Goal: Find specific page/section: Find specific page/section

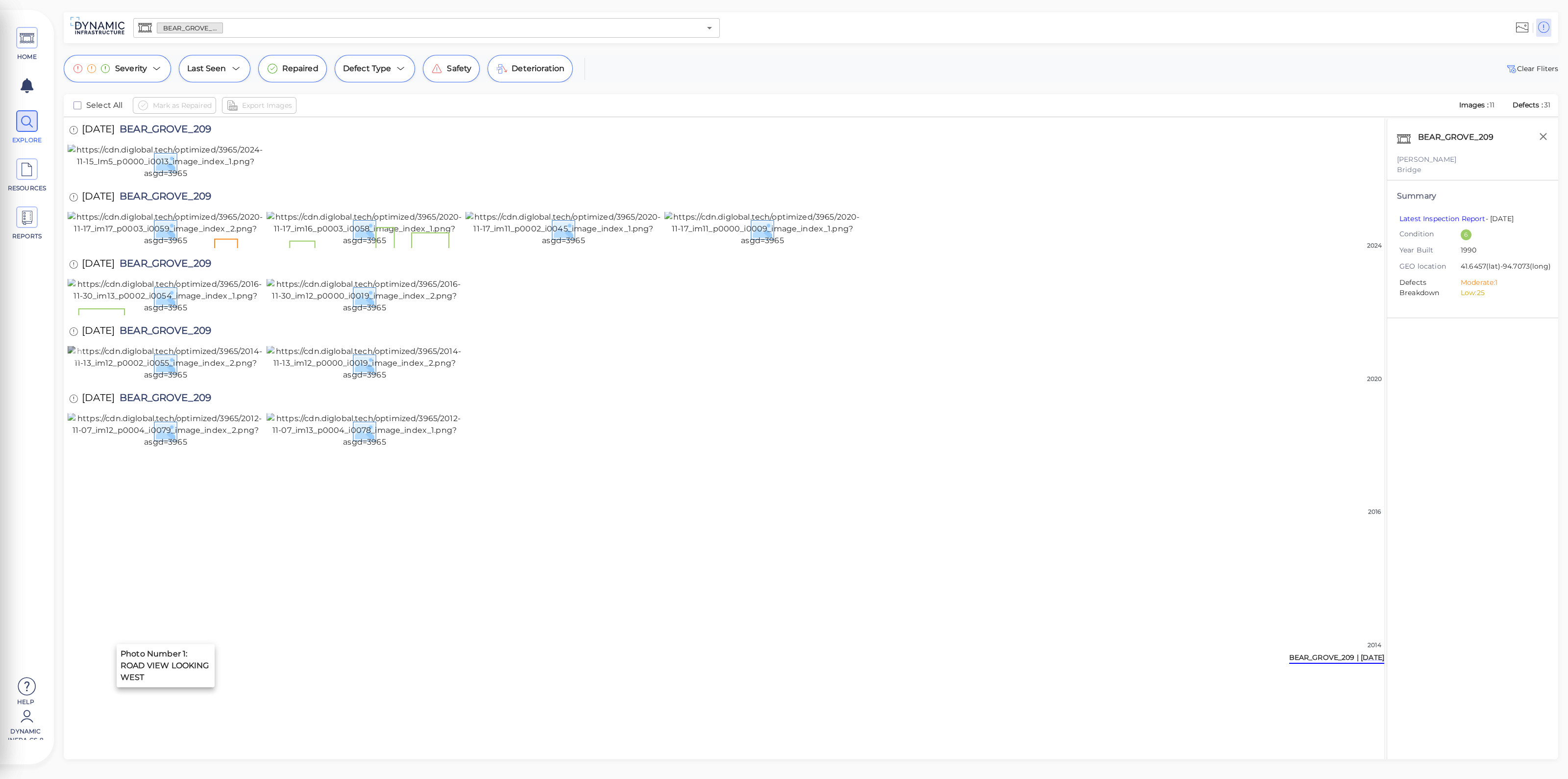
scroll to position [228, 0]
click at [300, 21] on input "text" at bounding box center [461, 28] width 478 height 14
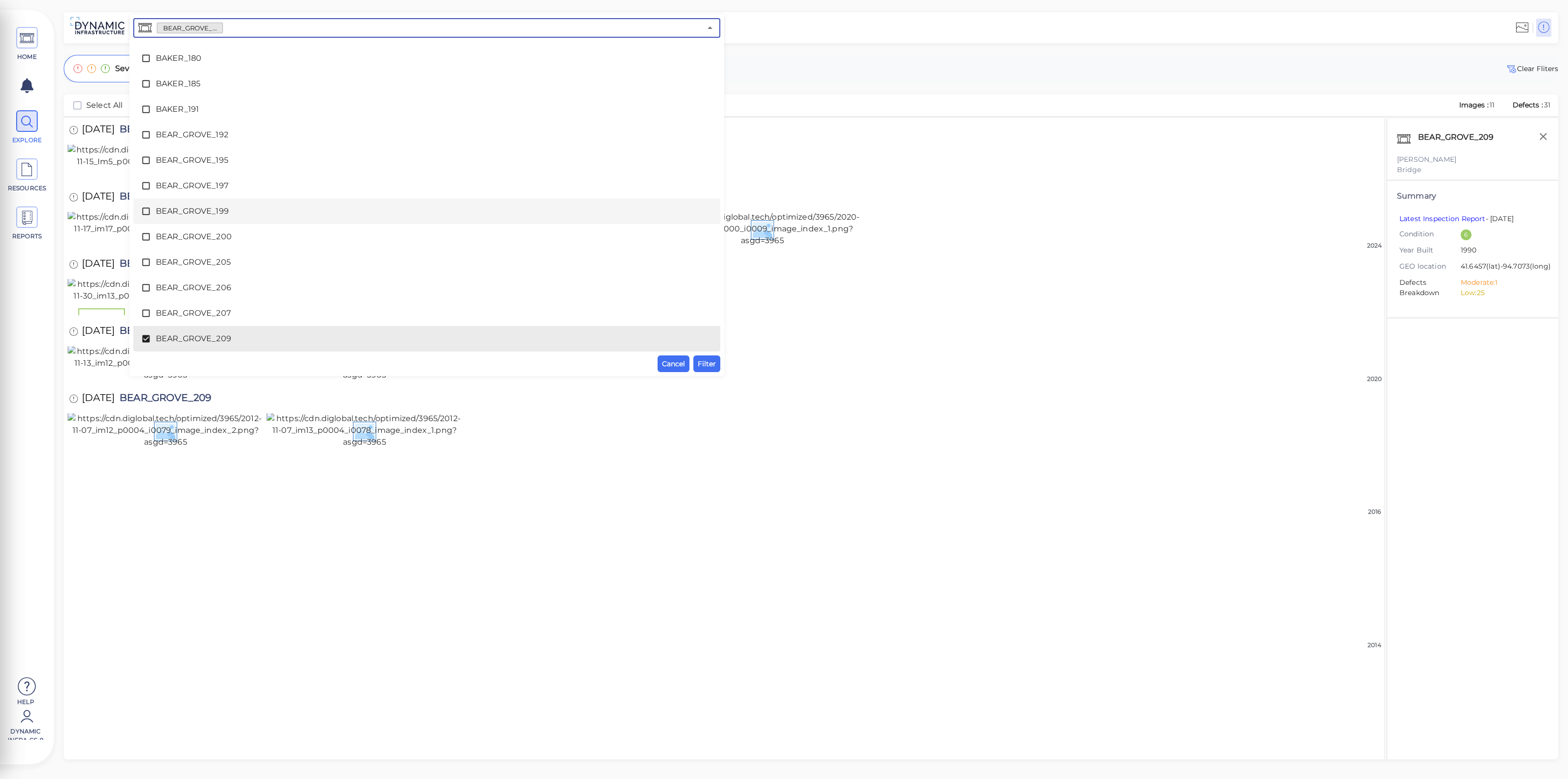
click at [195, 202] on div "BEAR_GROVE_199" at bounding box center [427, 211] width 572 height 19
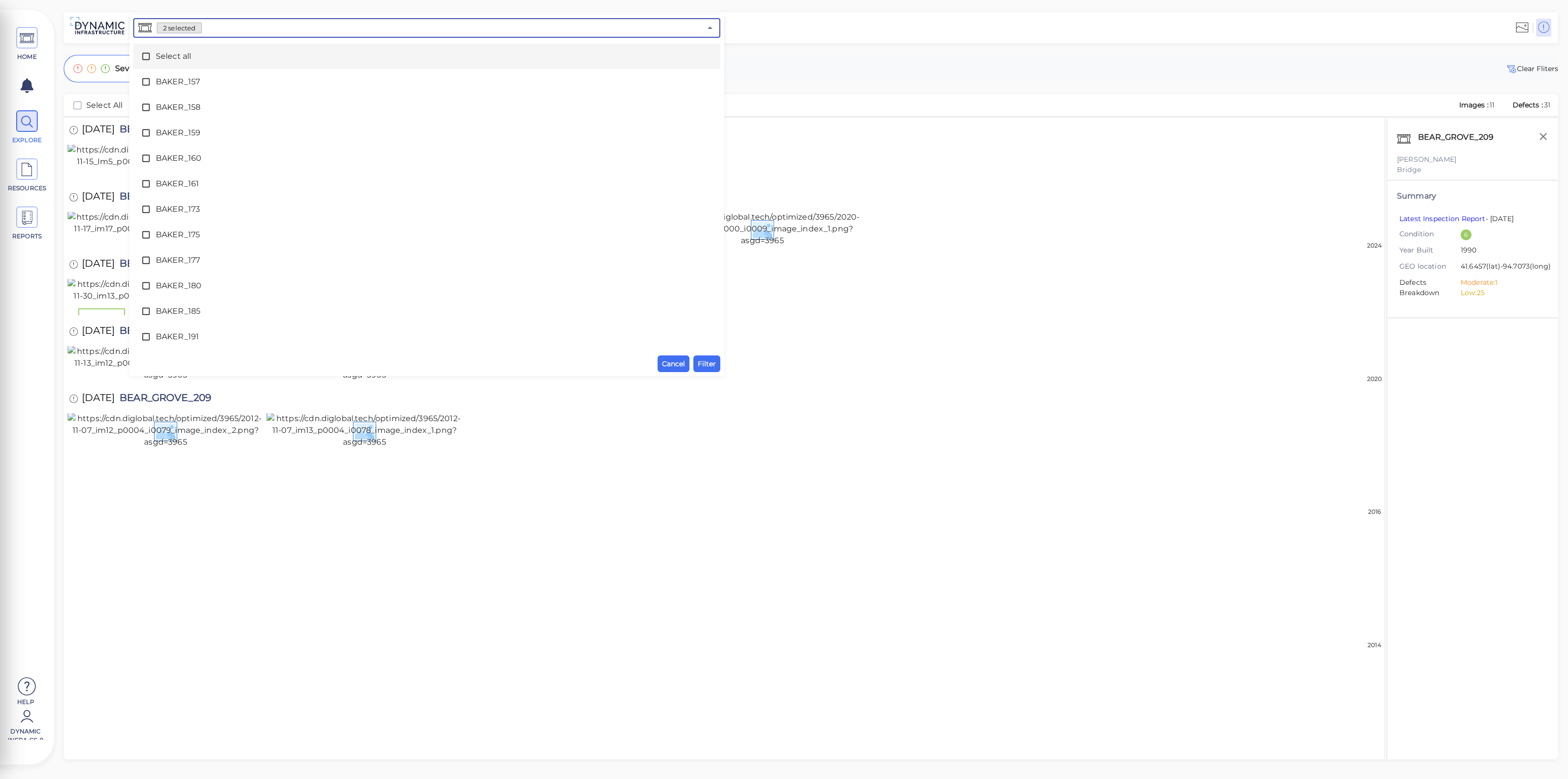
drag, startPoint x: 168, startPoint y: 48, endPoint x: 180, endPoint y: 54, distance: 13.4
click at [169, 48] on div "Select all" at bounding box center [427, 56] width 572 height 19
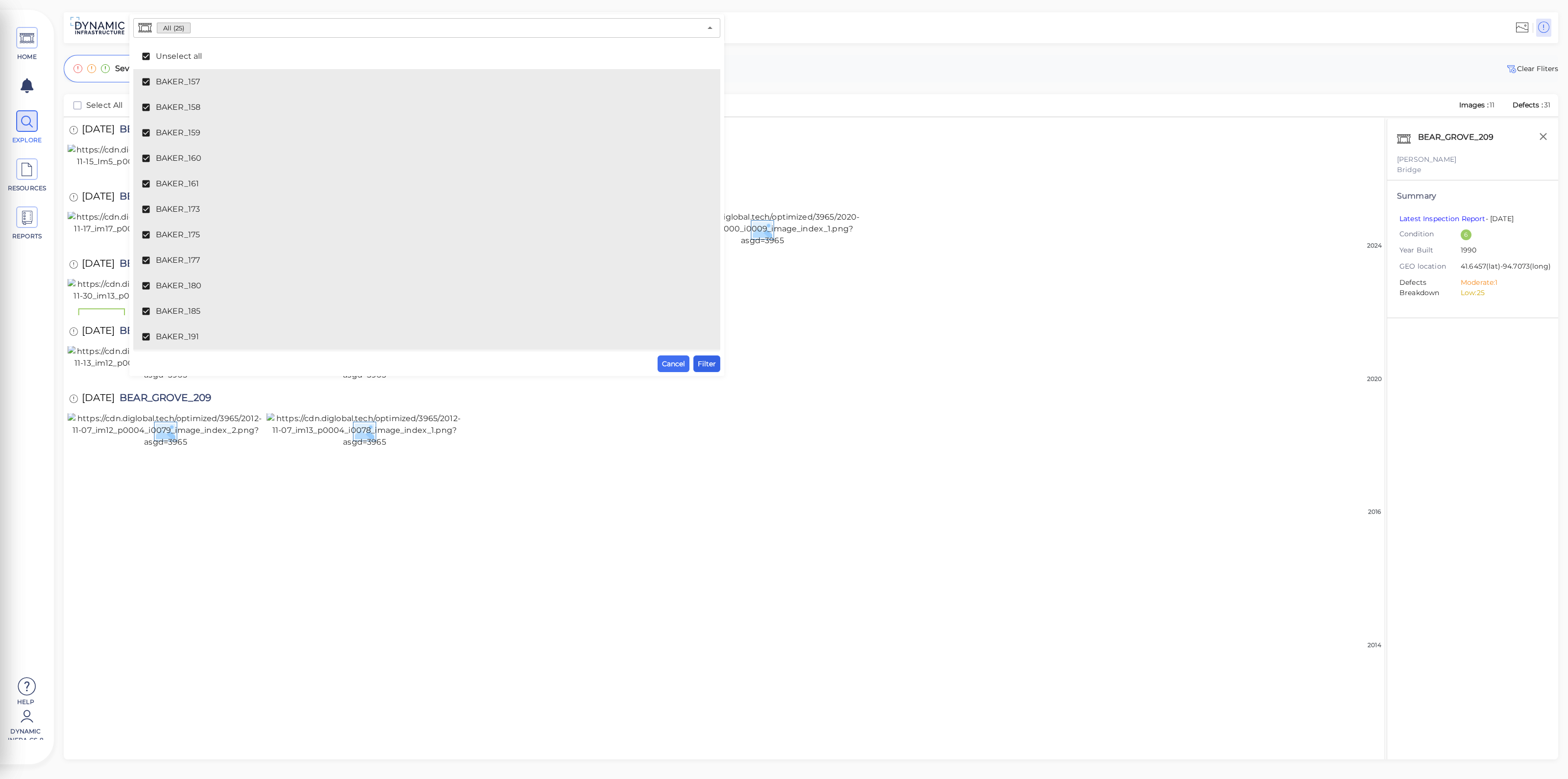
click at [702, 365] on span "Filter" at bounding box center [707, 364] width 18 height 12
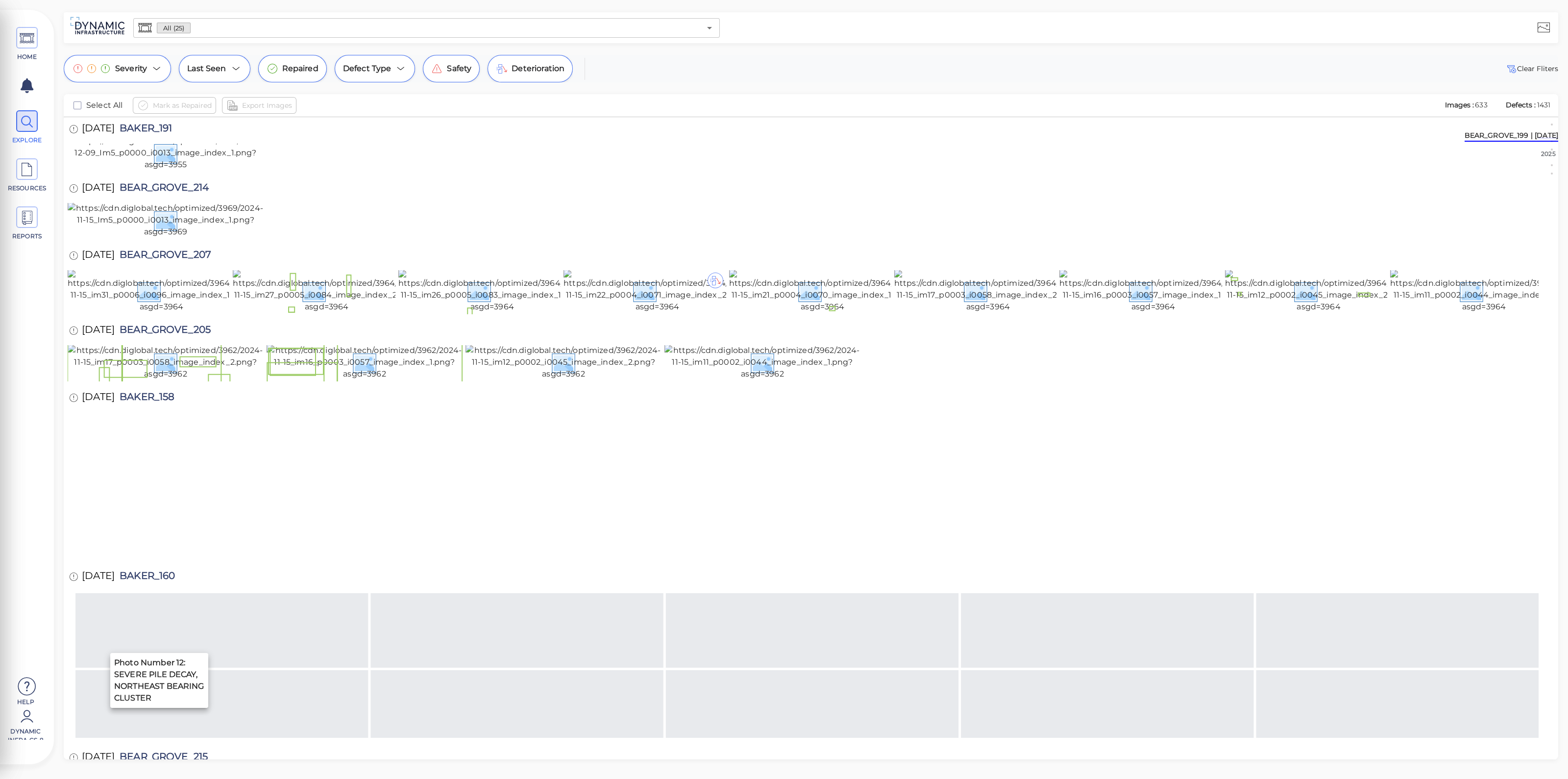
scroll to position [429, 0]
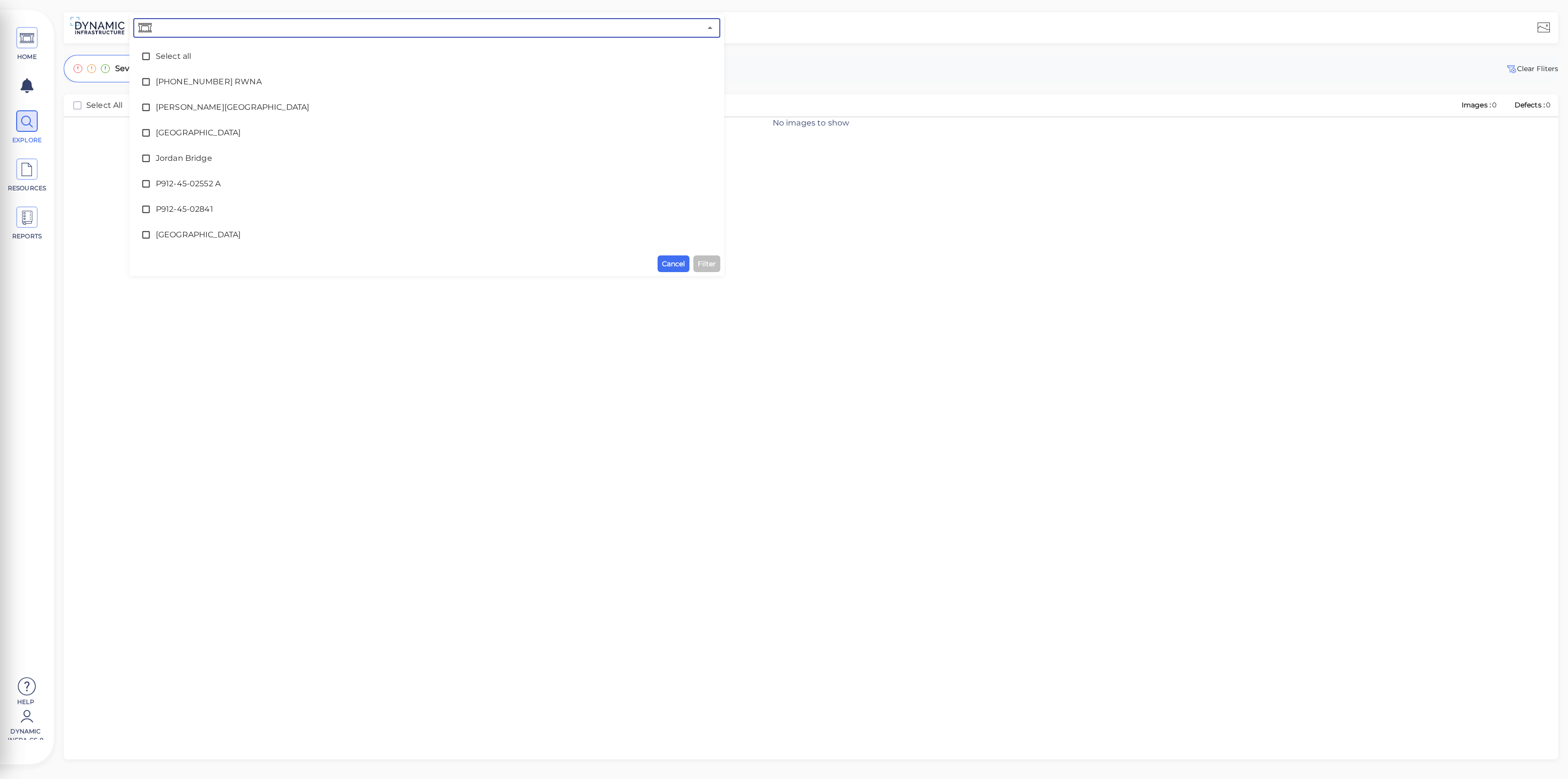
click at [271, 32] on input "text" at bounding box center [427, 28] width 547 height 14
click at [282, 108] on span "Cline Avenue Bridge" at bounding box center [427, 107] width 542 height 12
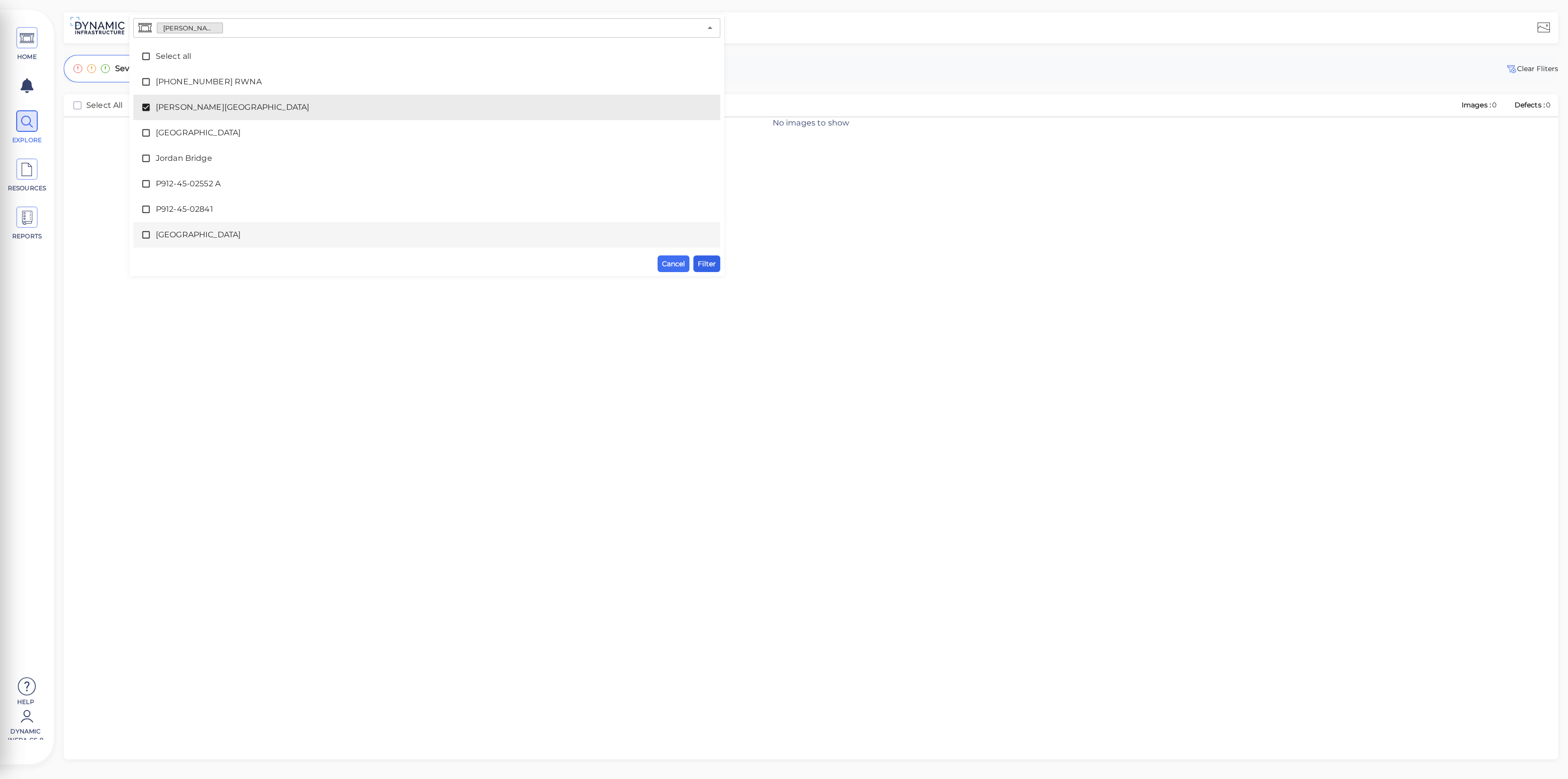
click at [709, 261] on span "Filter" at bounding box center [707, 263] width 18 height 12
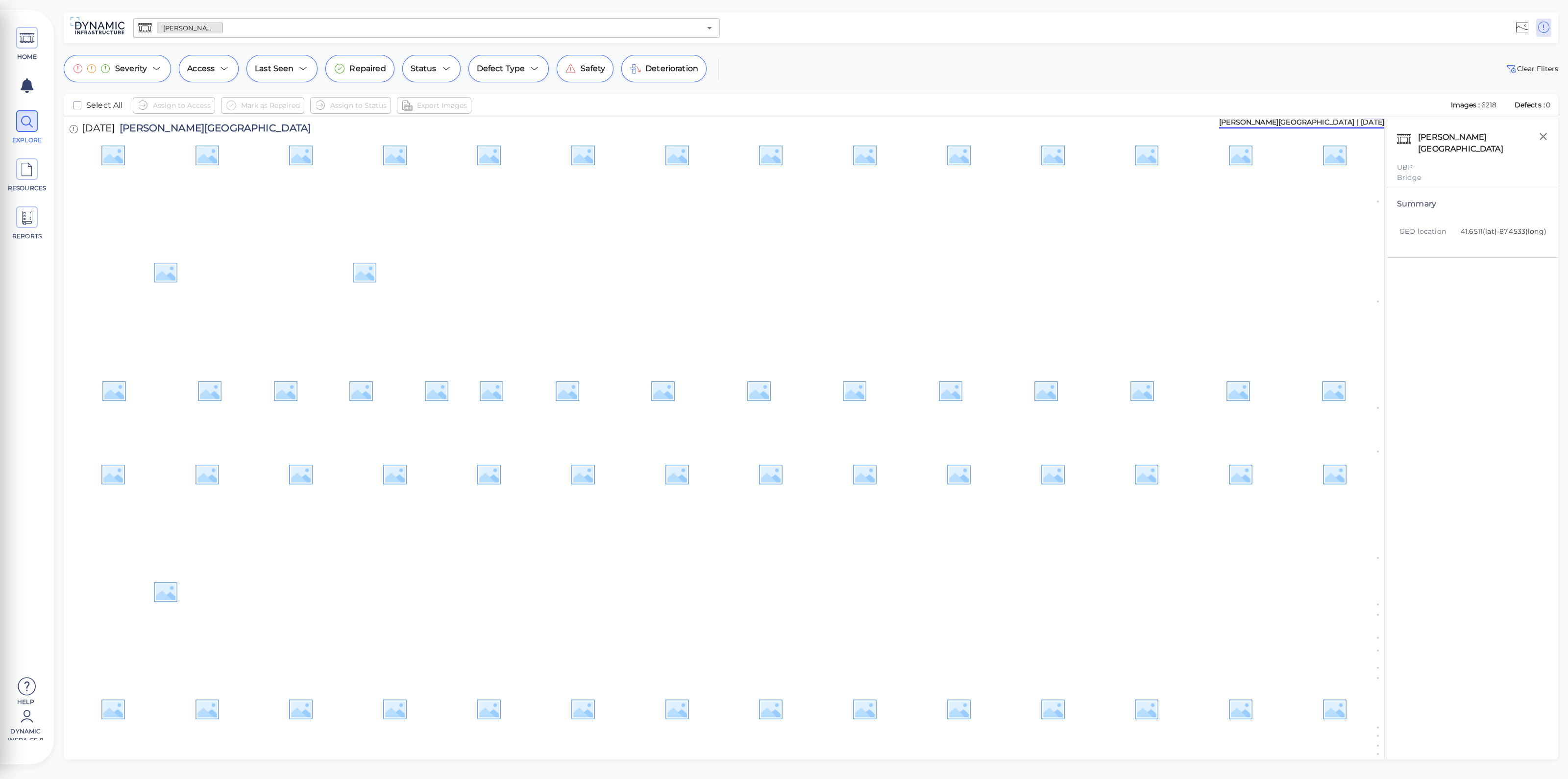
scroll to position [122, 0]
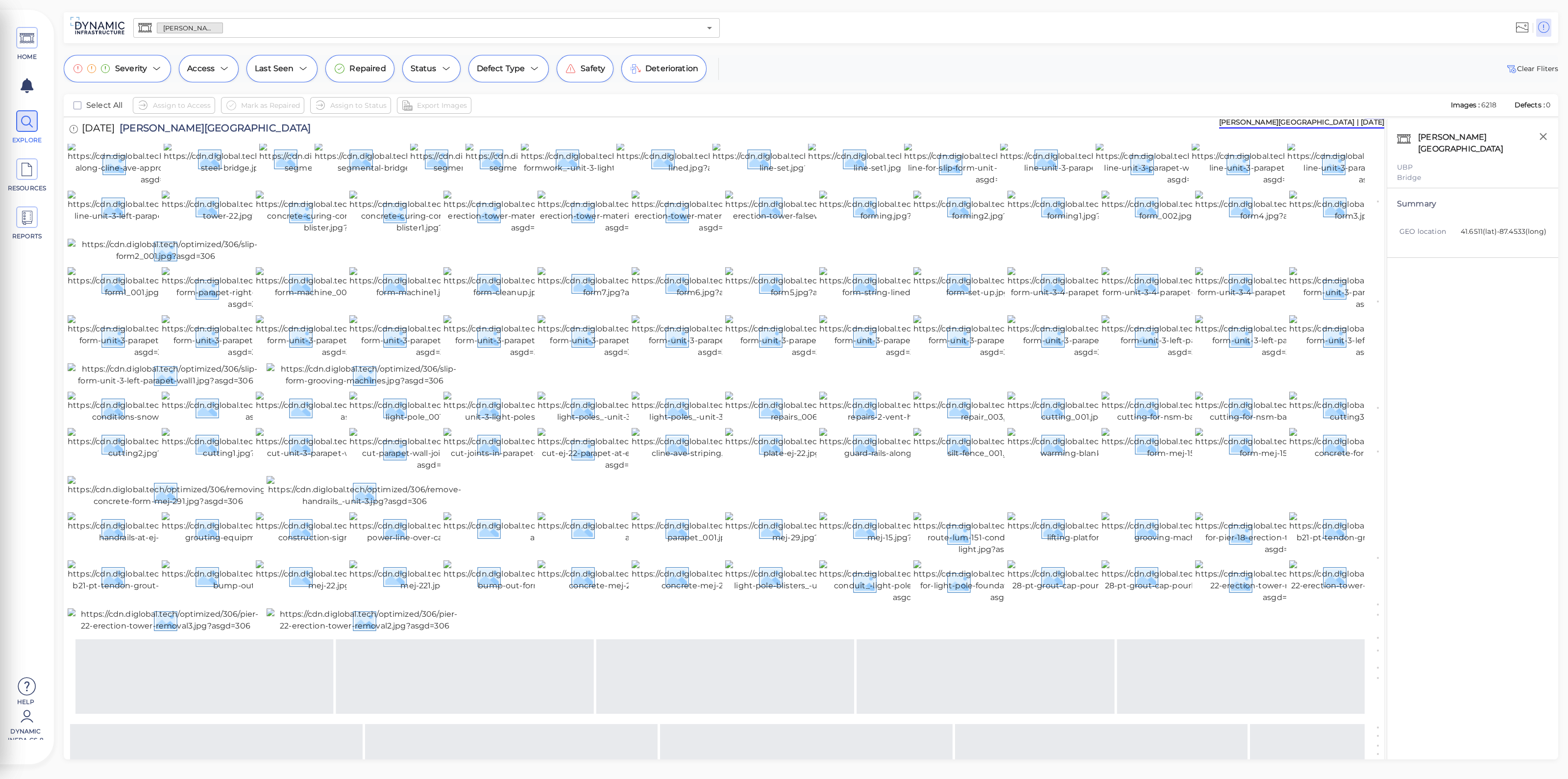
click at [233, 26] on input "text" at bounding box center [461, 28] width 478 height 14
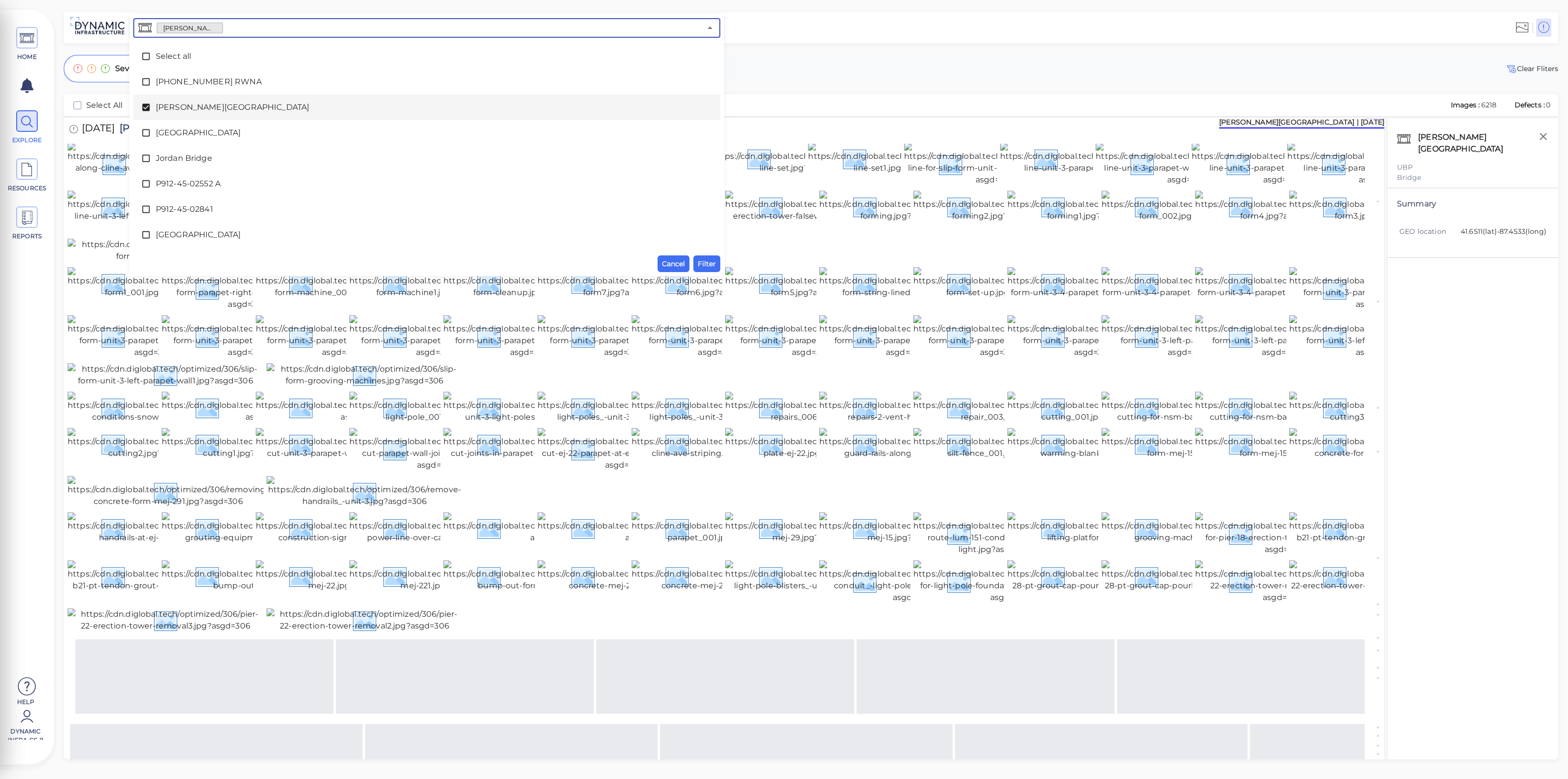
click at [206, 105] on span "Cline Avenue Bridge" at bounding box center [427, 107] width 542 height 12
click at [201, 132] on span "Houbolt Road Extension" at bounding box center [427, 132] width 542 height 12
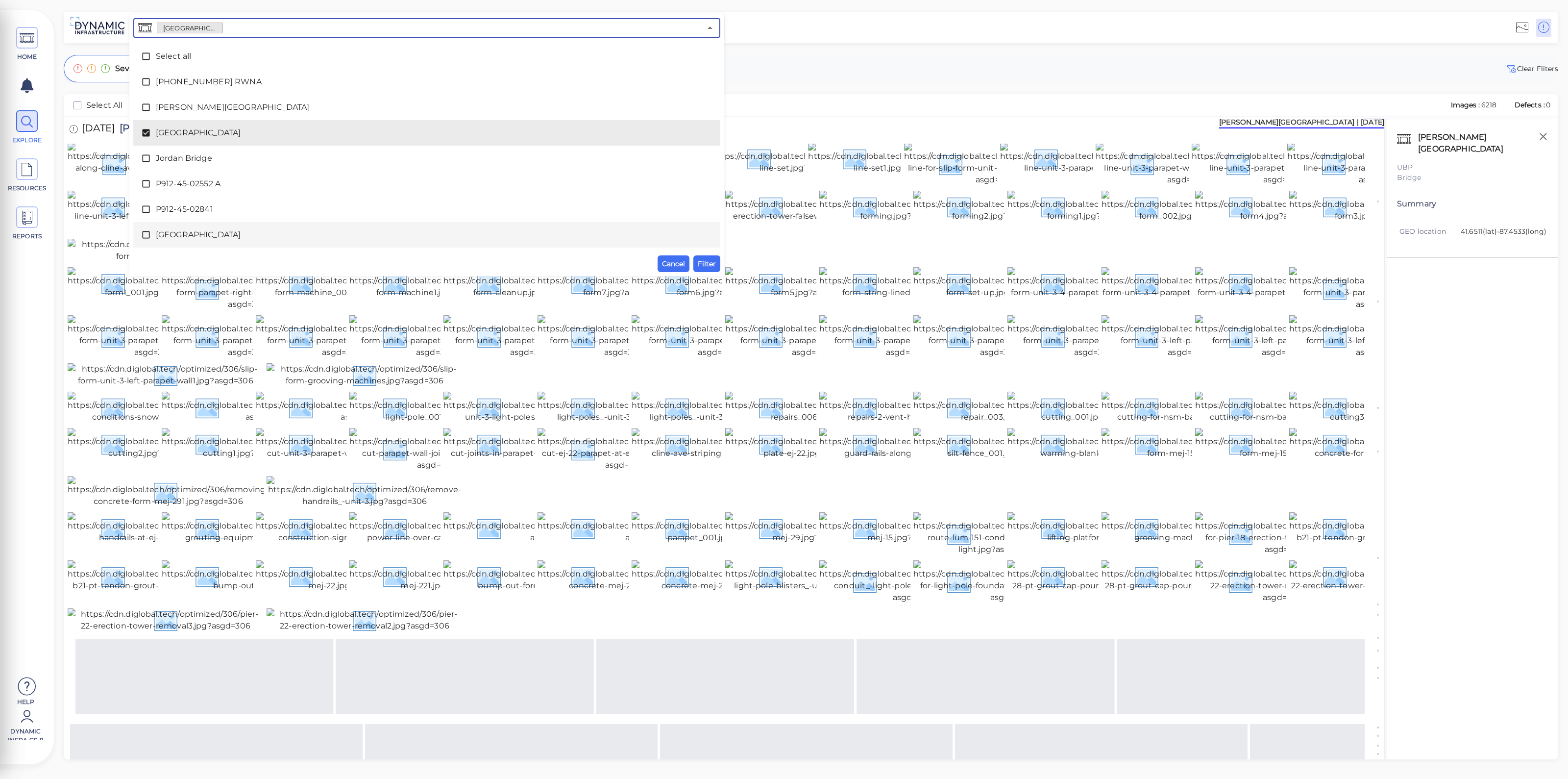
click at [704, 261] on span "Filter" at bounding box center [707, 263] width 18 height 12
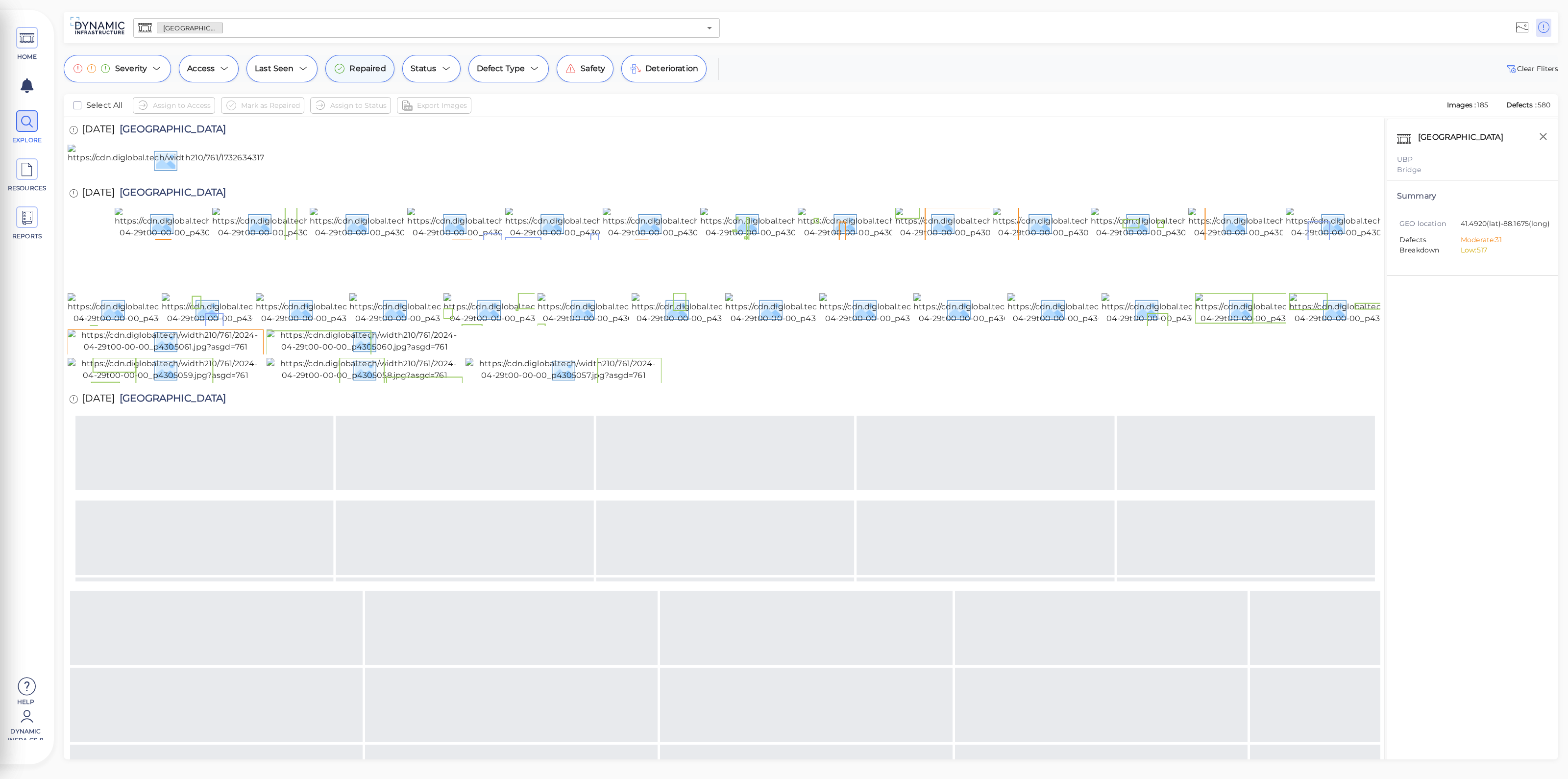
click at [362, 69] on span "Repaired" at bounding box center [368, 68] width 37 height 12
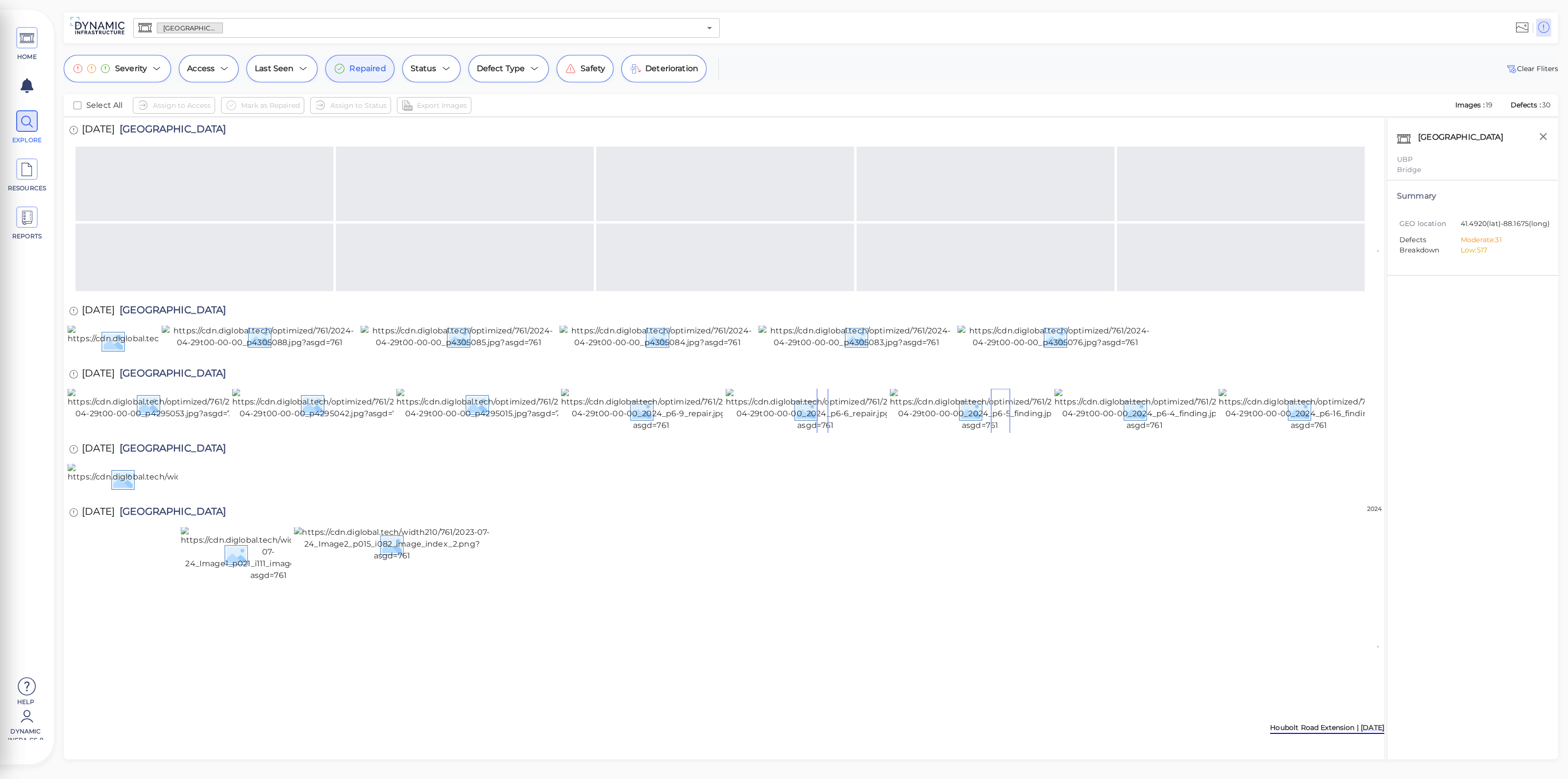
scroll to position [97, 0]
